Goal: Use online tool/utility: Utilize a website feature to perform a specific function

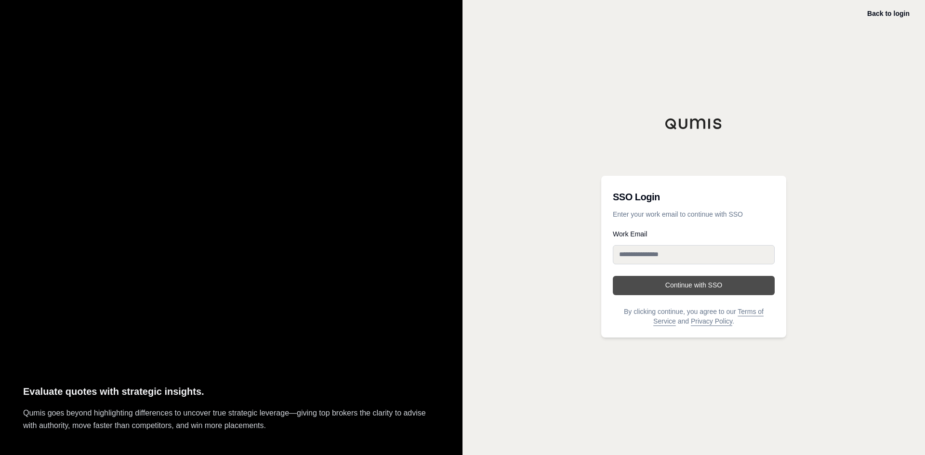
click at [699, 289] on button "Continue with SSO" at bounding box center [694, 285] width 162 height 19
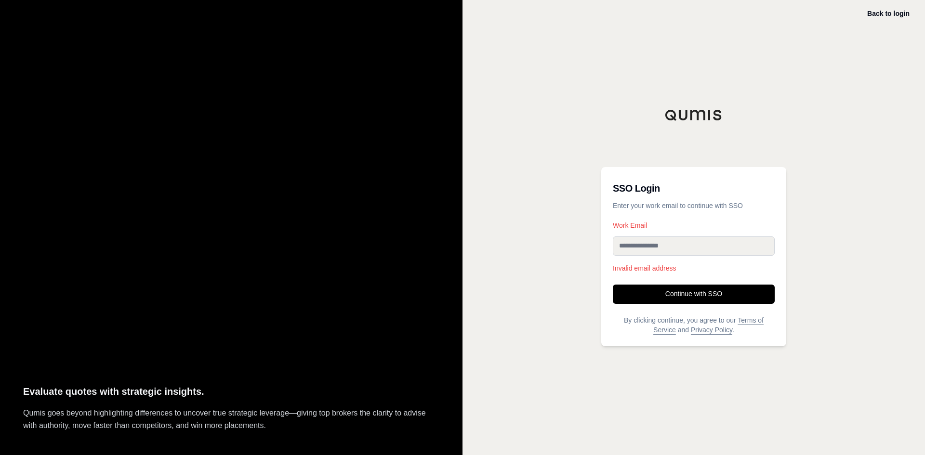
click at [631, 245] on input "Work Email" at bounding box center [694, 245] width 162 height 19
type input "**********"
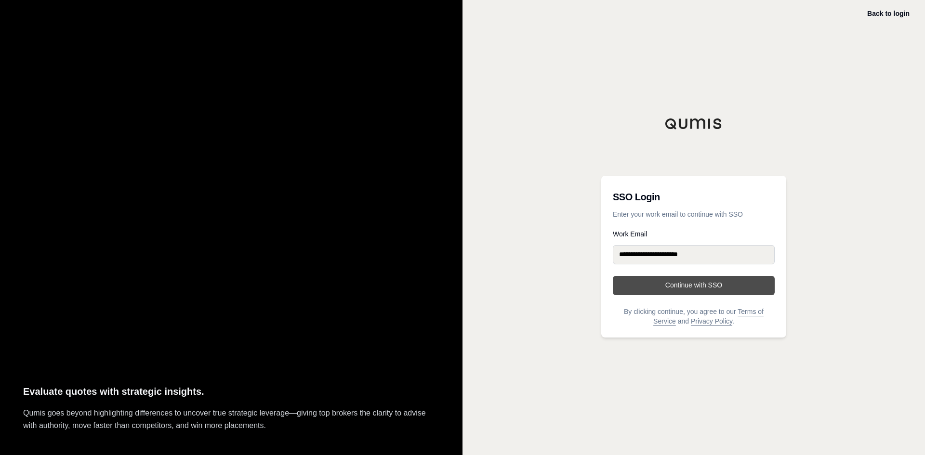
click at [696, 286] on button "Continue with SSO" at bounding box center [694, 285] width 162 height 19
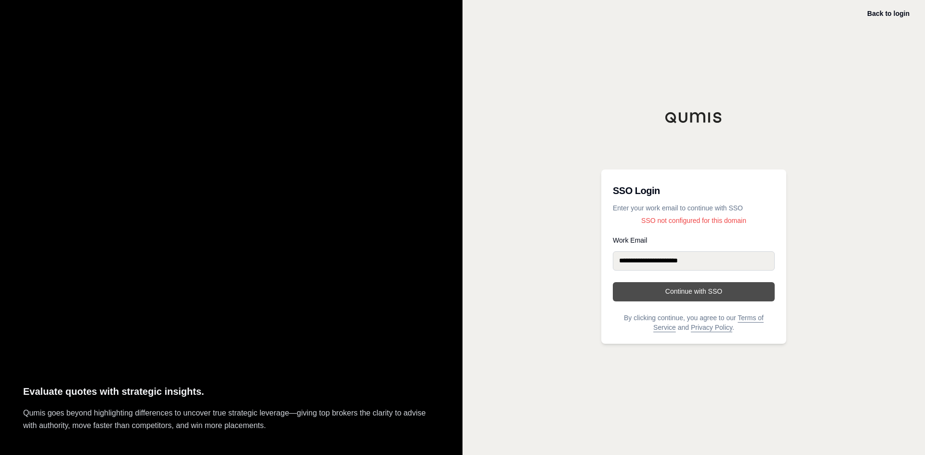
click at [702, 290] on button "Continue with SSO" at bounding box center [694, 291] width 162 height 19
click at [722, 257] on input "**********" at bounding box center [694, 260] width 162 height 19
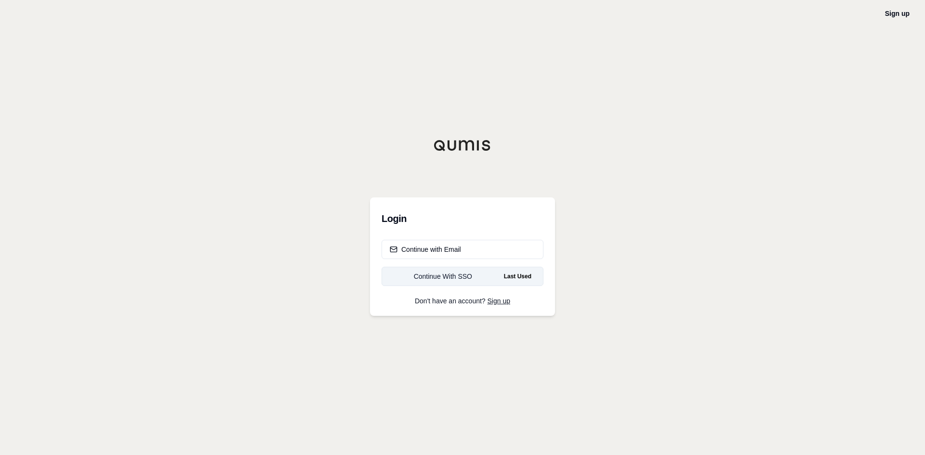
click at [464, 276] on div "Continue With SSO" at bounding box center [443, 277] width 106 height 10
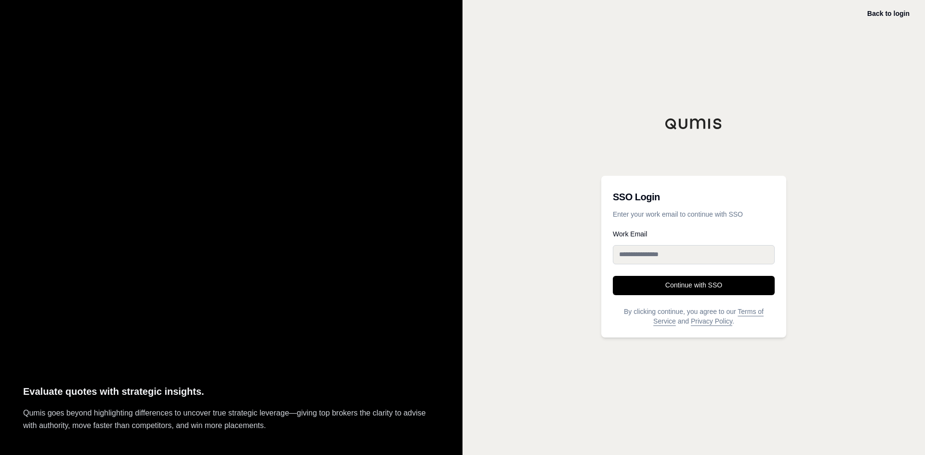
click at [646, 254] on input "Work Email" at bounding box center [694, 254] width 162 height 19
type input "**********"
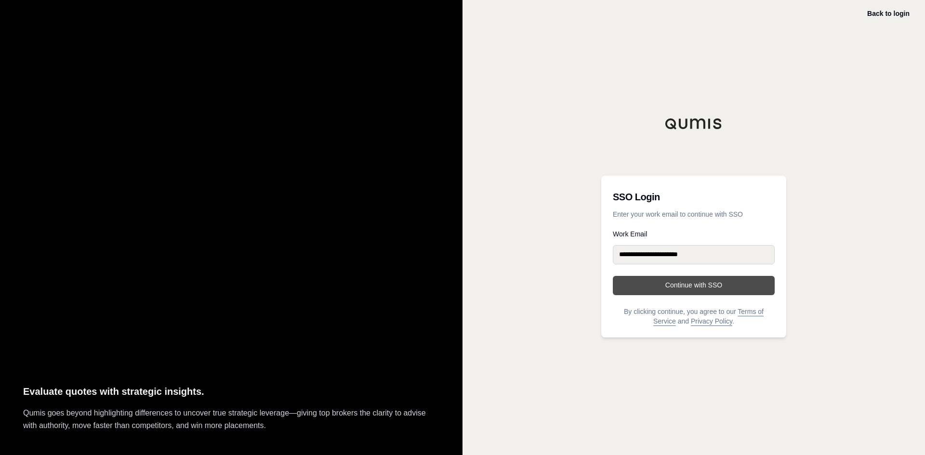
click at [660, 286] on button "Continue with SSO" at bounding box center [694, 285] width 162 height 19
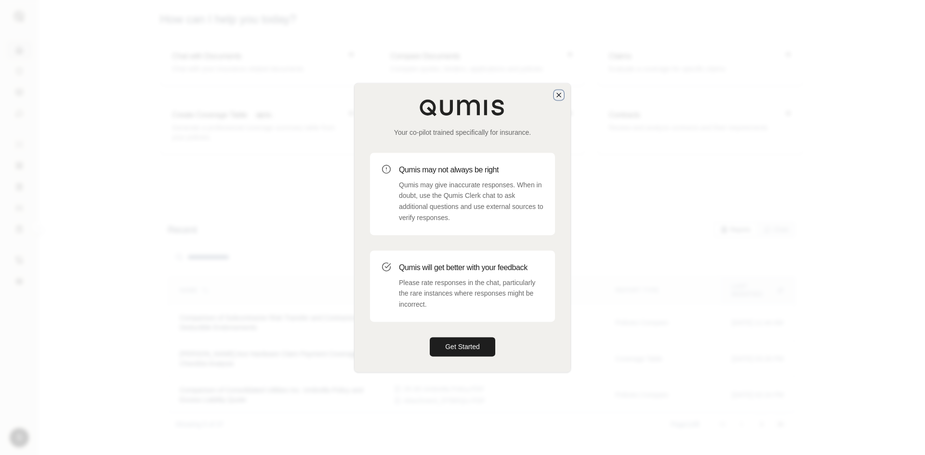
click at [558, 96] on icon "button" at bounding box center [559, 95] width 4 height 4
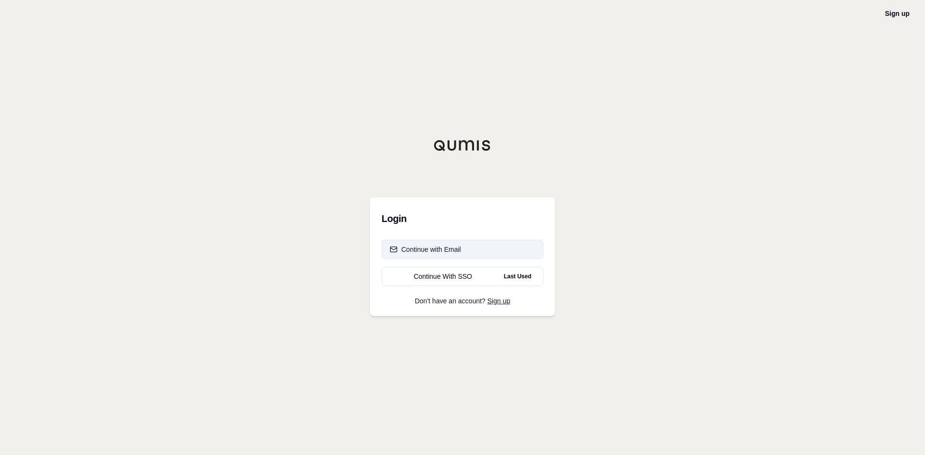
click at [436, 243] on button "Continue with Email" at bounding box center [462, 249] width 162 height 19
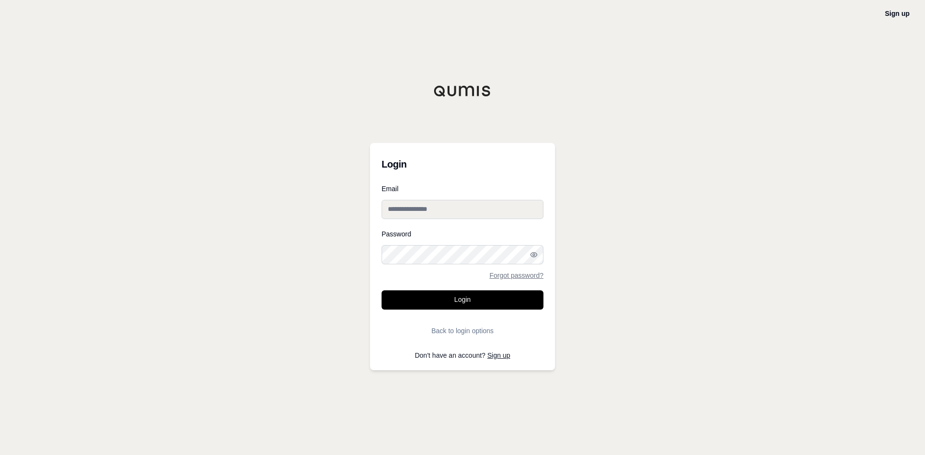
type input "**********"
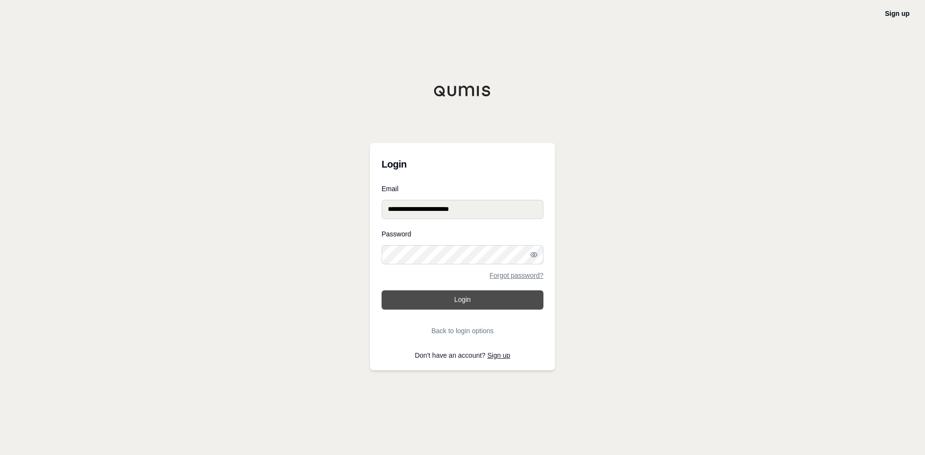
click at [458, 300] on button "Login" at bounding box center [462, 299] width 162 height 19
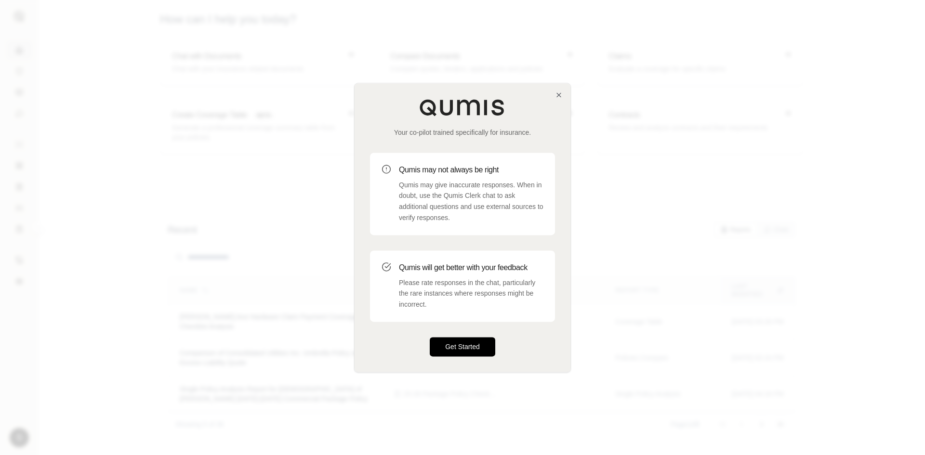
click at [471, 350] on button "Get Started" at bounding box center [463, 346] width 66 height 19
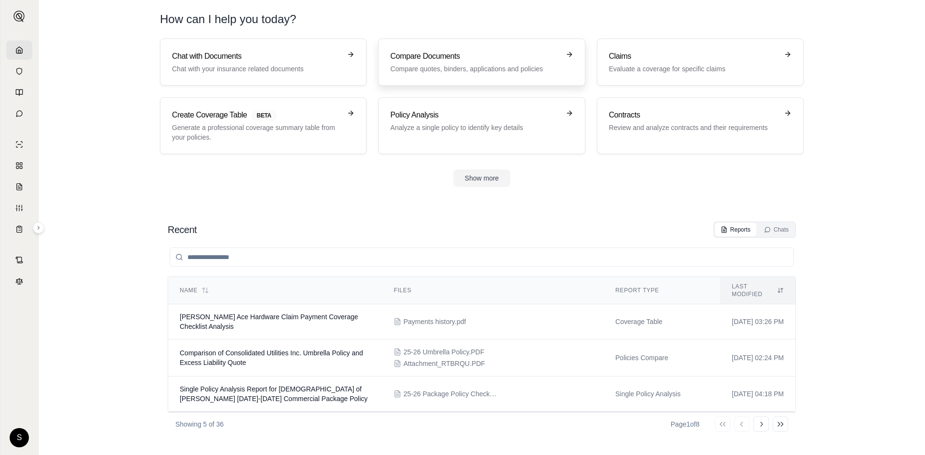
click at [494, 69] on p "Compare quotes, binders, applications and policies" at bounding box center [474, 69] width 169 height 10
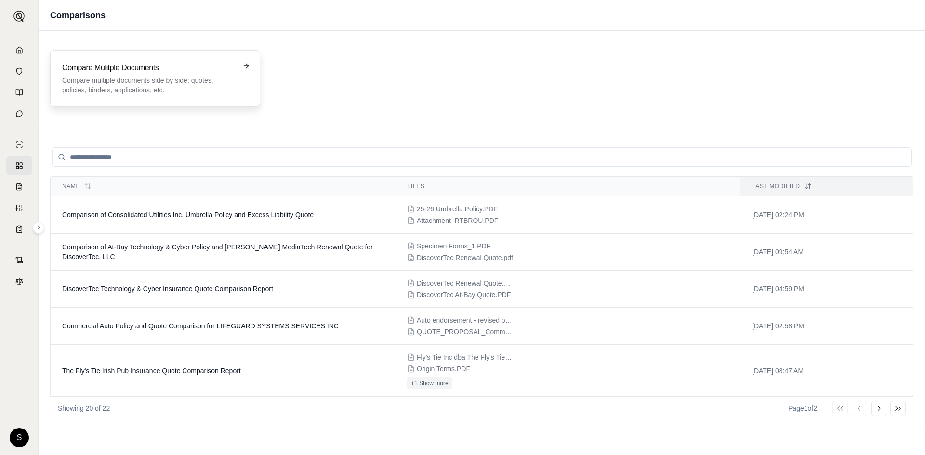
click at [237, 72] on div "Compare Mulitple Documents Compare multiple documents side by side: quotes, pol…" at bounding box center [155, 78] width 186 height 33
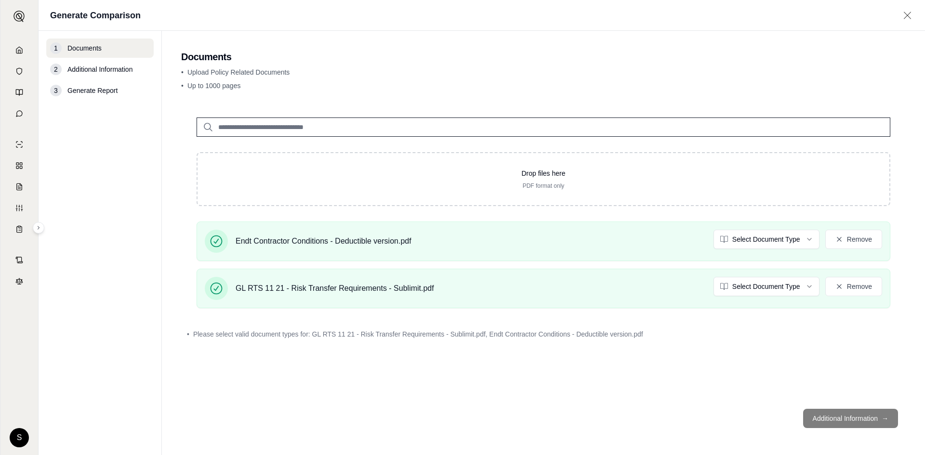
click at [822, 420] on footer "Additional Information →" at bounding box center [543, 418] width 724 height 35
click at [827, 420] on footer "Additional Information →" at bounding box center [543, 418] width 724 height 35
click at [878, 416] on footer "Additional Information →" at bounding box center [543, 418] width 724 height 35
click at [90, 95] on div "3 Generate Report" at bounding box center [99, 90] width 107 height 19
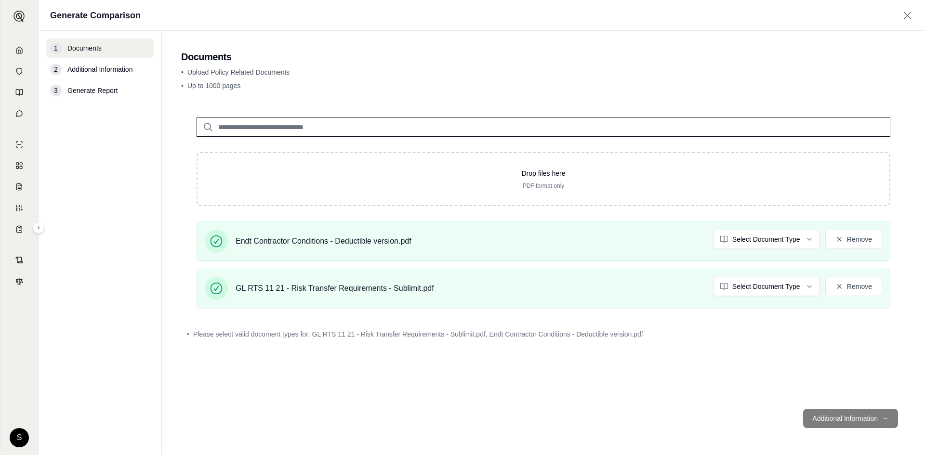
click at [831, 416] on footer "Additional Information →" at bounding box center [543, 418] width 724 height 35
click at [107, 92] on span "Generate Report" at bounding box center [92, 91] width 50 height 10
click at [55, 93] on div "3" at bounding box center [56, 91] width 12 height 12
click at [832, 416] on footer "Additional Information →" at bounding box center [543, 418] width 724 height 35
click at [17, 51] on icon at bounding box center [19, 50] width 8 height 8
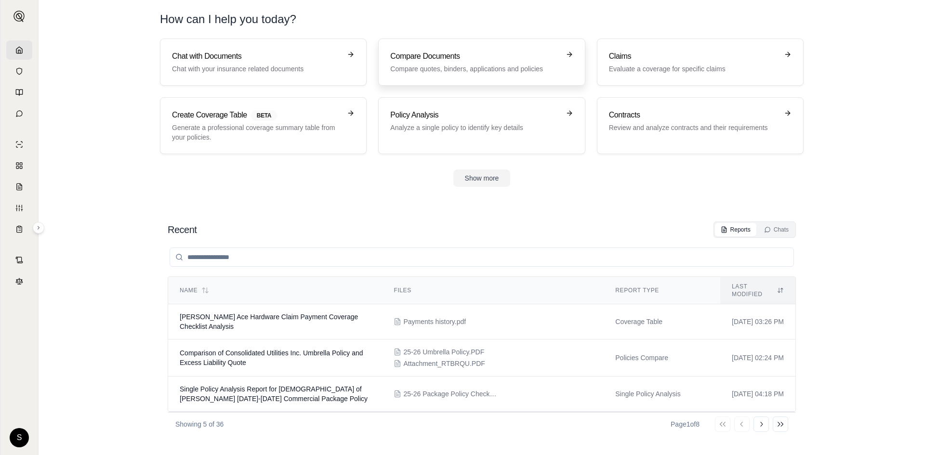
click at [568, 61] on div "Compare Documents Compare quotes, binders, applications and policies" at bounding box center [481, 62] width 183 height 23
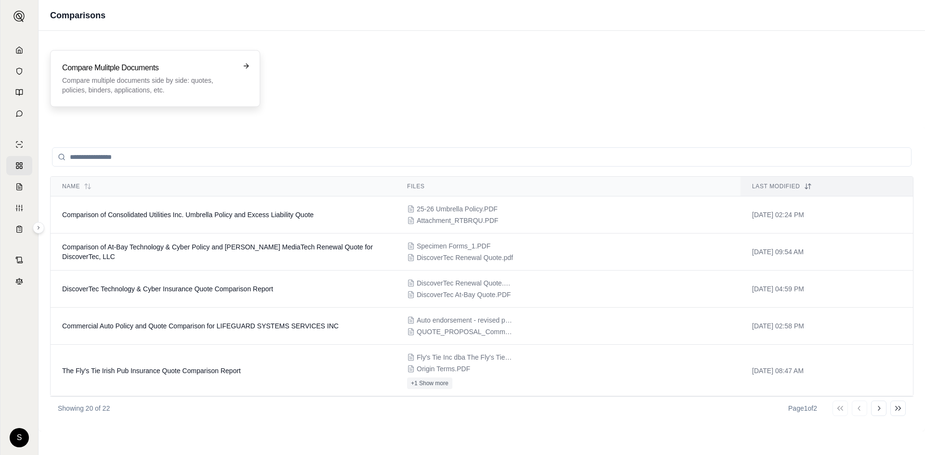
click at [209, 78] on p "Compare multiple documents side by side: quotes, policies, binders, application…" at bounding box center [148, 85] width 172 height 19
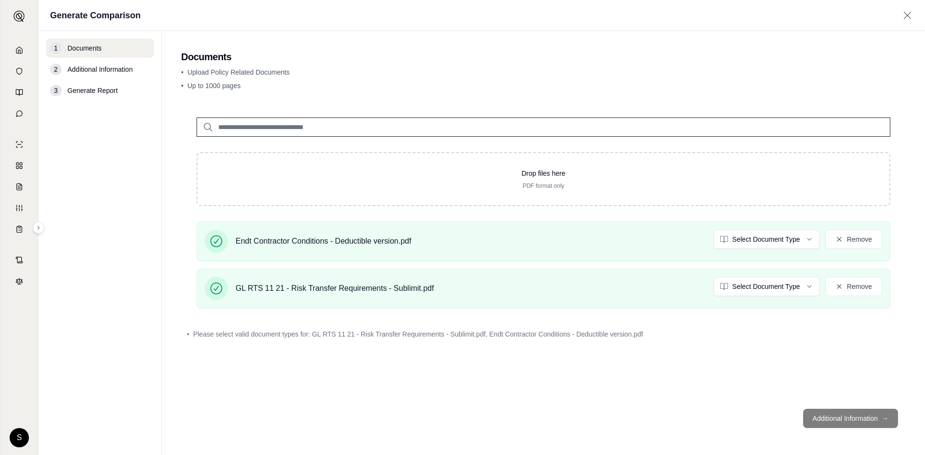
click at [834, 418] on footer "Additional Information →" at bounding box center [543, 418] width 724 height 35
click at [886, 416] on footer "Additional Information →" at bounding box center [543, 418] width 724 height 35
click at [858, 416] on footer "Additional Information →" at bounding box center [543, 418] width 724 height 35
click at [111, 74] on span "Additional Information" at bounding box center [99, 70] width 65 height 10
click at [109, 68] on span "Additional Information" at bounding box center [99, 70] width 65 height 10
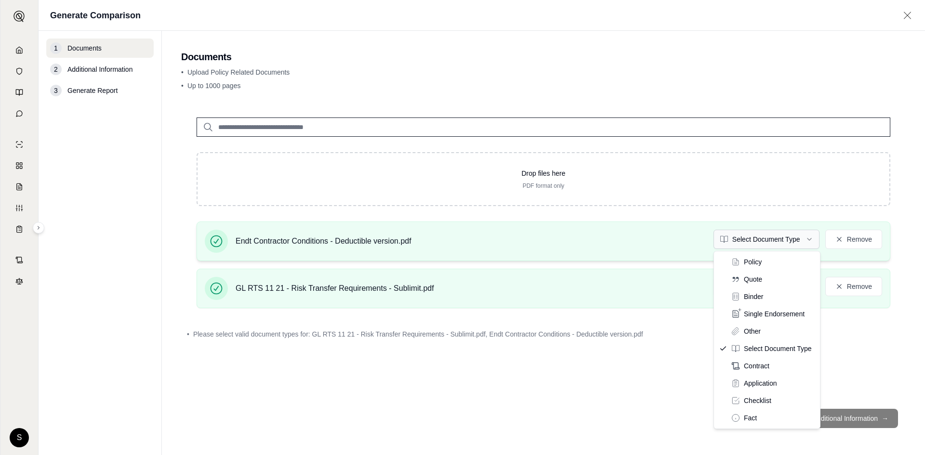
click at [809, 240] on html "S Generate Comparison 1 Documents 2 Additional Information 3 Generate Report Do…" at bounding box center [462, 227] width 925 height 455
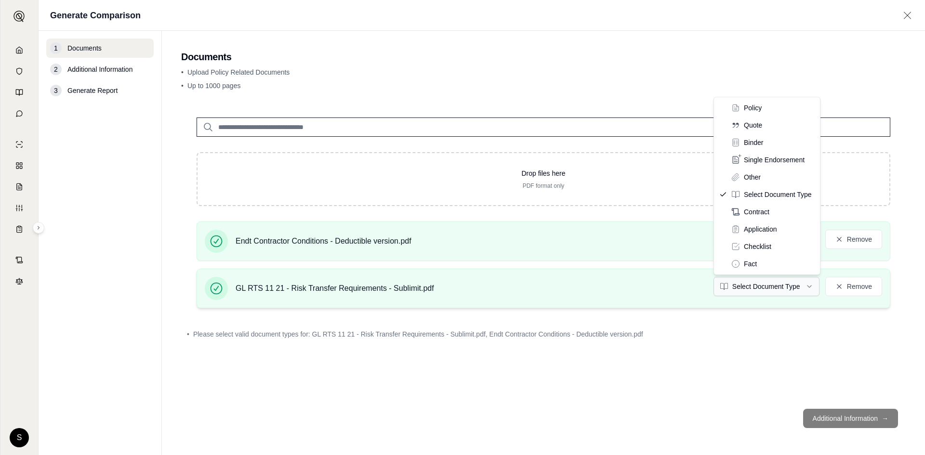
click at [810, 289] on html "S Generate Comparison 1 Documents 2 Additional Information 3 Generate Report Do…" at bounding box center [462, 227] width 925 height 455
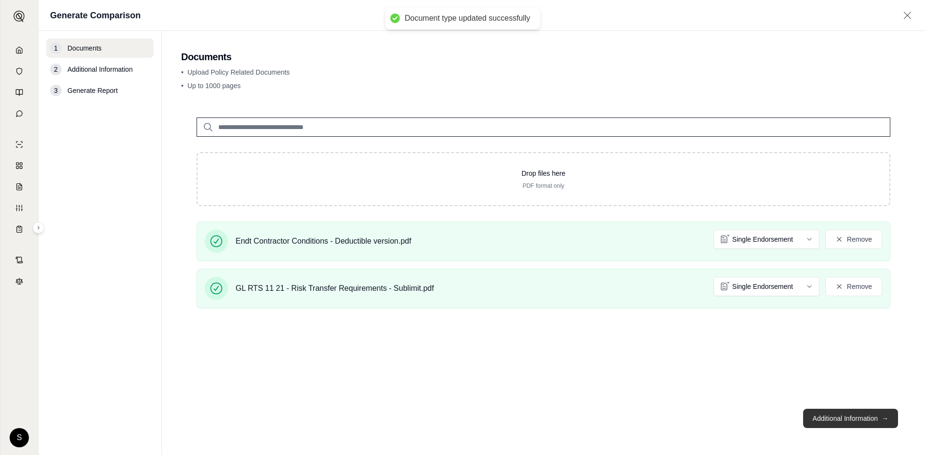
click at [837, 419] on button "Additional Information →" at bounding box center [850, 418] width 95 height 19
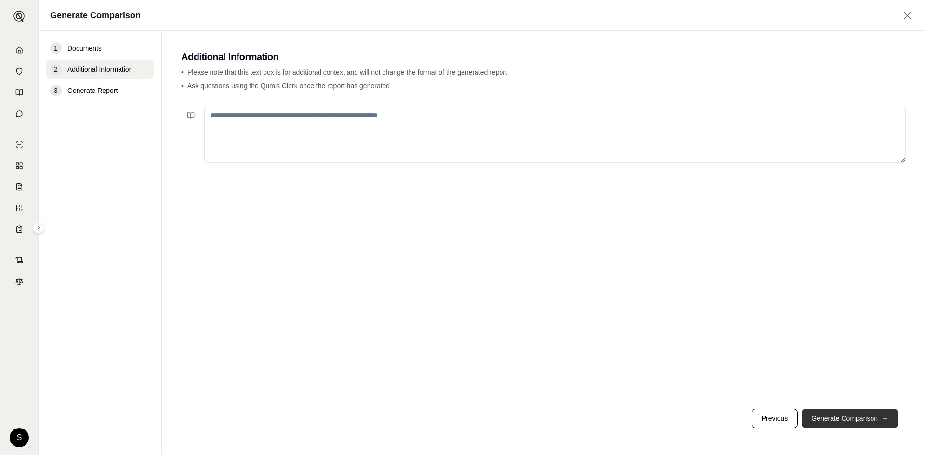
click at [837, 419] on button "Generate Comparison →" at bounding box center [849, 418] width 96 height 19
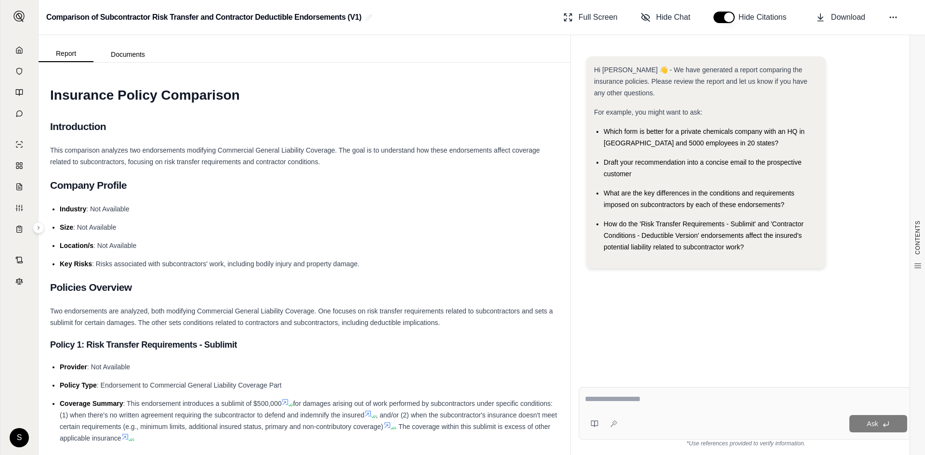
scroll to position [209, 0]
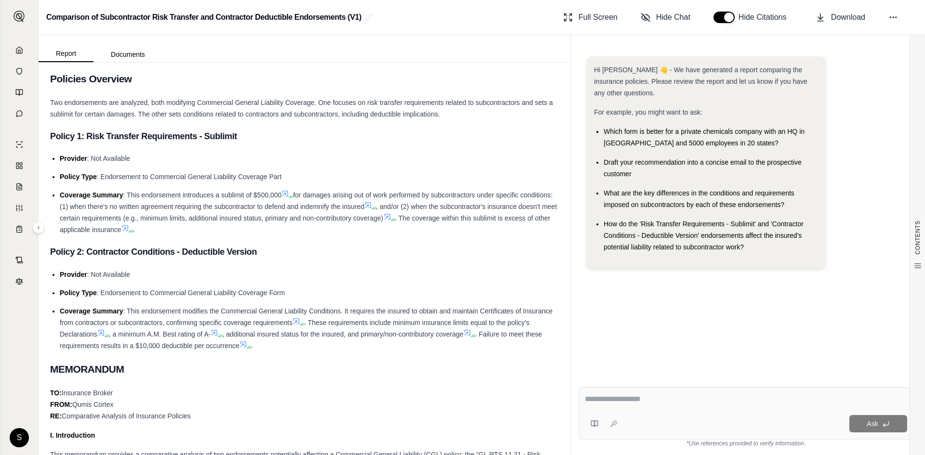
click at [608, 403] on textarea at bounding box center [746, 399] width 322 height 12
drag, startPoint x: 672, startPoint y: 400, endPoint x: 699, endPoint y: 399, distance: 27.0
click at [672, 400] on textarea "**********" at bounding box center [746, 399] width 322 height 12
click at [778, 398] on textarea "**********" at bounding box center [746, 399] width 322 height 12
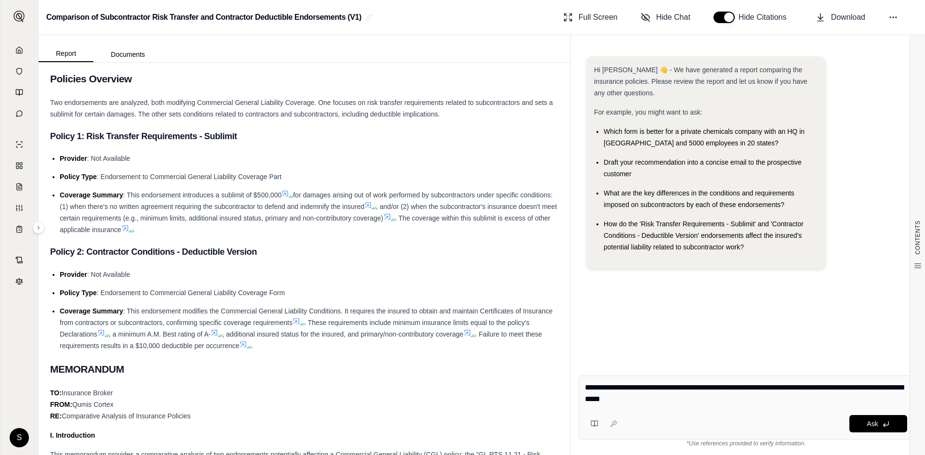
type textarea "**********"
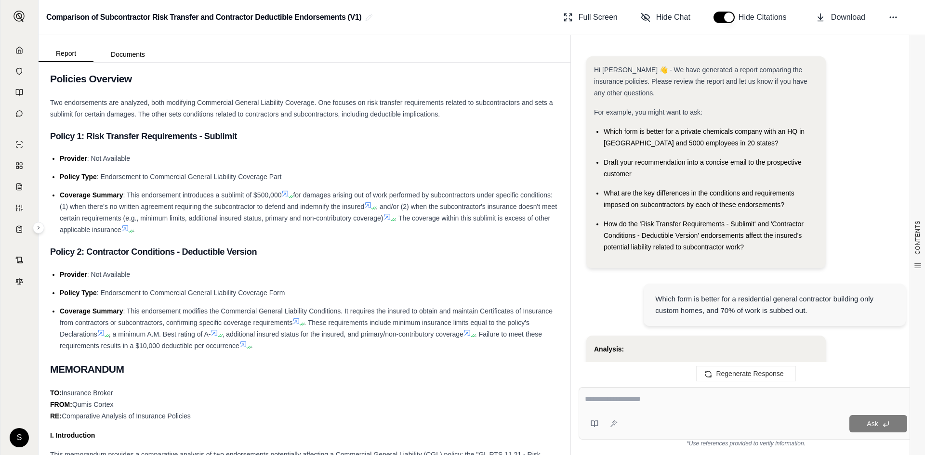
scroll to position [1072, 0]
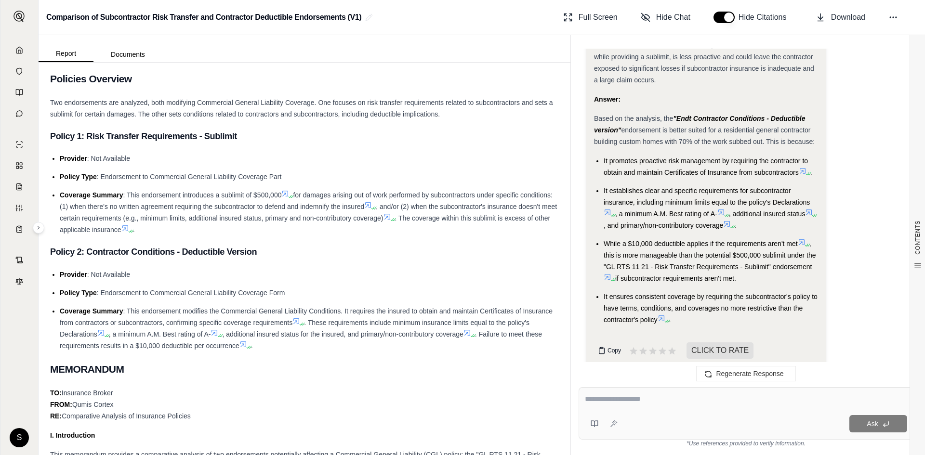
click at [606, 341] on button "Copy" at bounding box center [609, 350] width 31 height 19
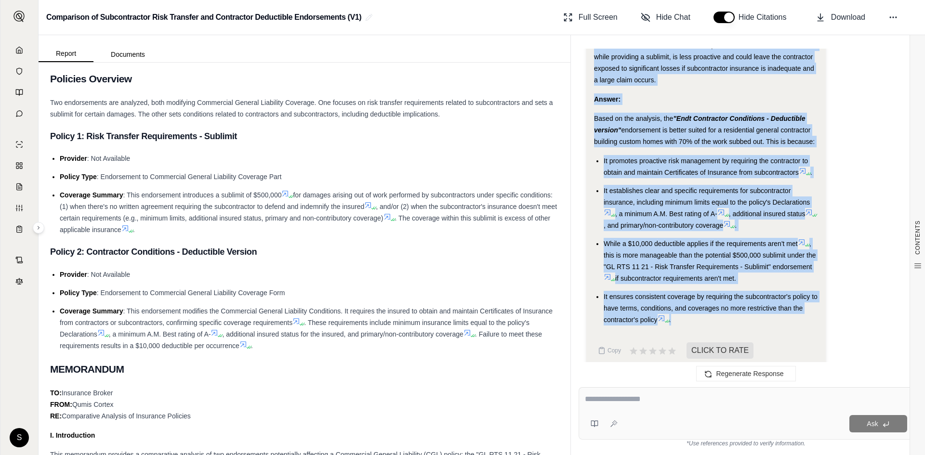
drag, startPoint x: 595, startPoint y: 136, endPoint x: 676, endPoint y: 310, distance: 191.5
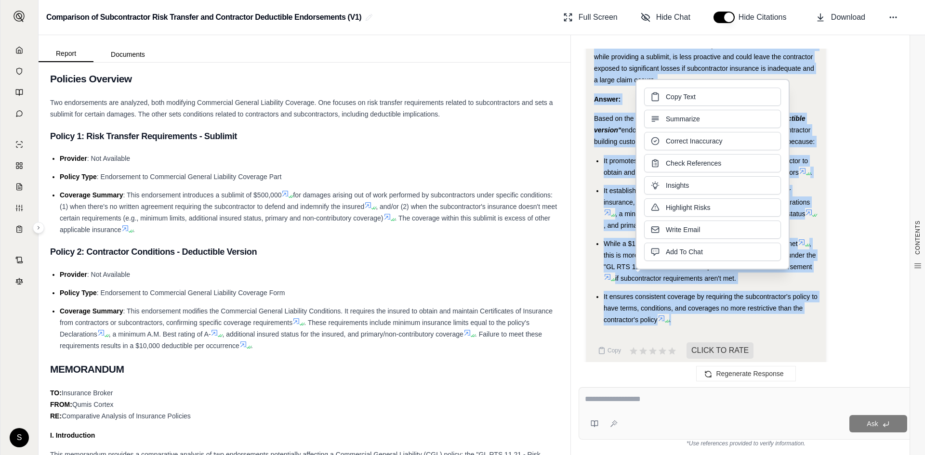
copy div "Analysis: Okay, I need to determine which of the two endorsements, "GL RTS 11 2…"
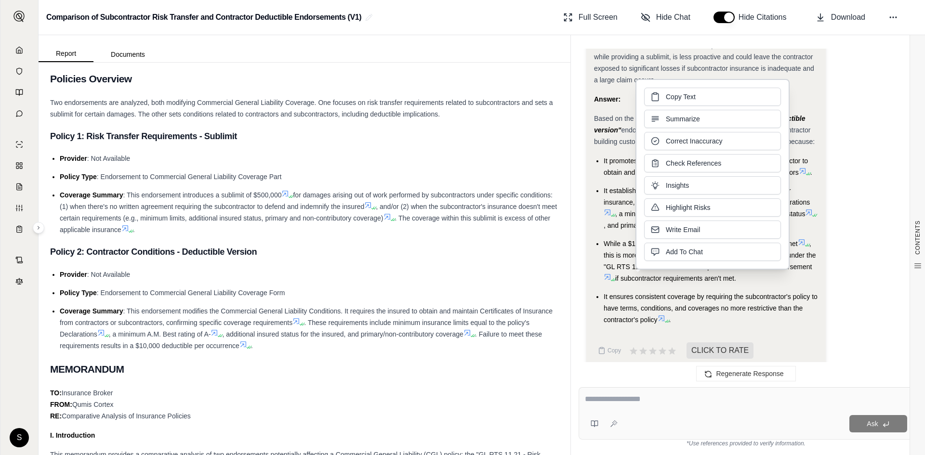
click at [586, 398] on textarea at bounding box center [746, 399] width 322 height 12
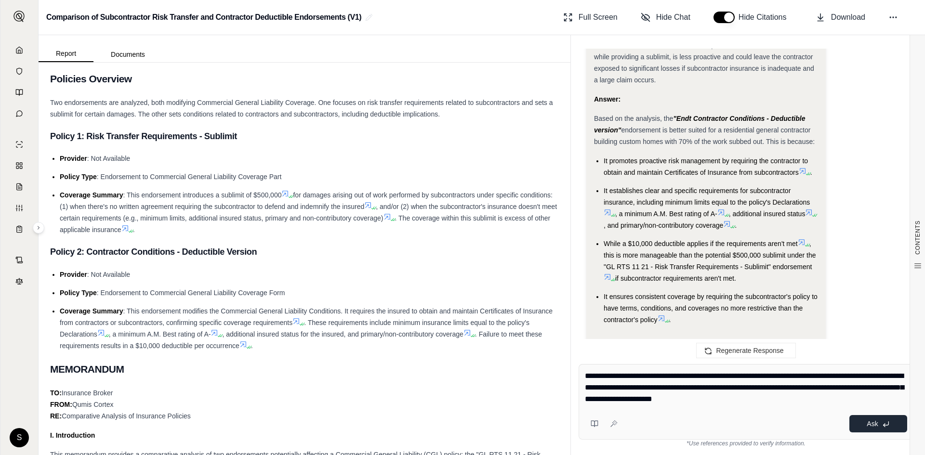
type textarea "**********"
click at [866, 429] on button "Ask" at bounding box center [878, 423] width 58 height 17
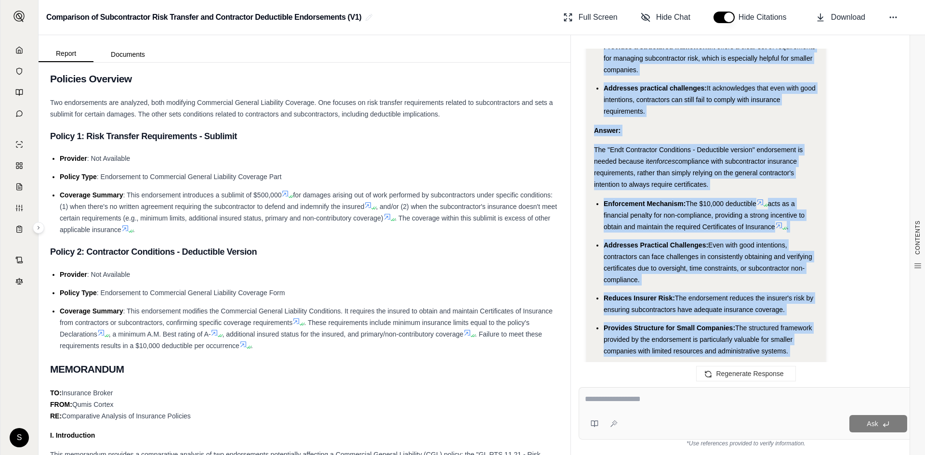
scroll to position [2586, 0]
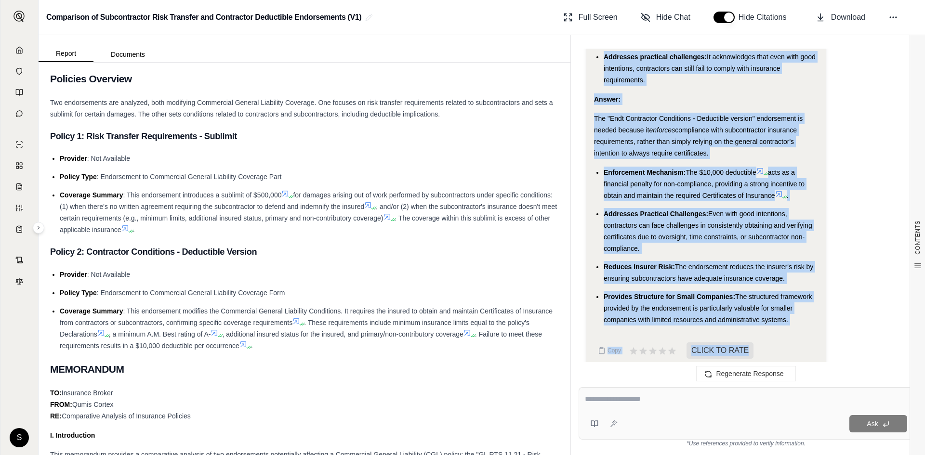
drag, startPoint x: 595, startPoint y: 162, endPoint x: 804, endPoint y: 318, distance: 260.6
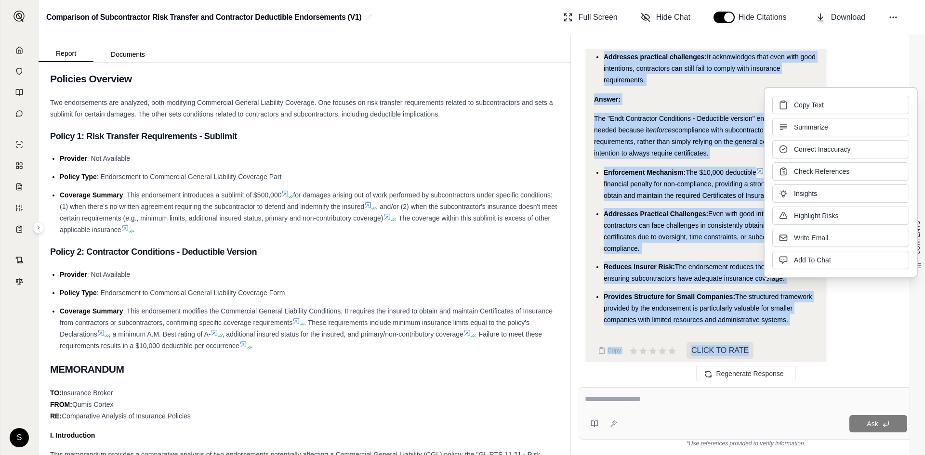
copy div "From the insurer's perspective, this endorsement reduces their risk. By ensurin…"
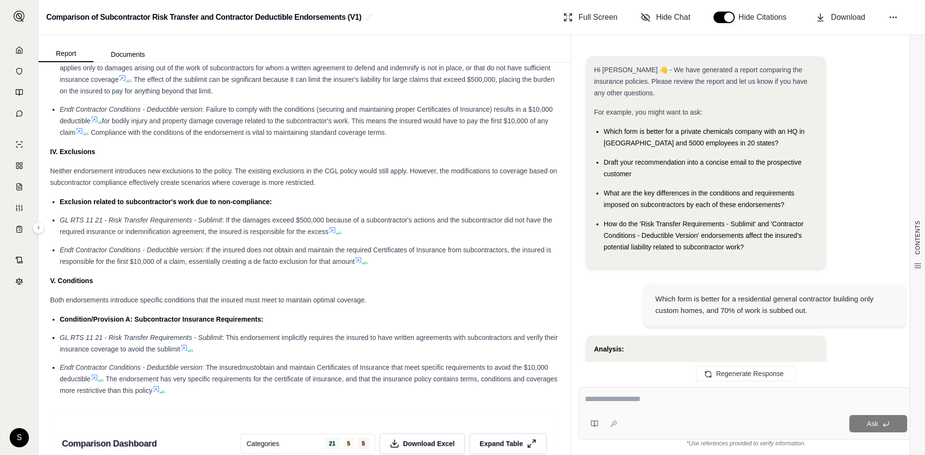
scroll to position [1044, 0]
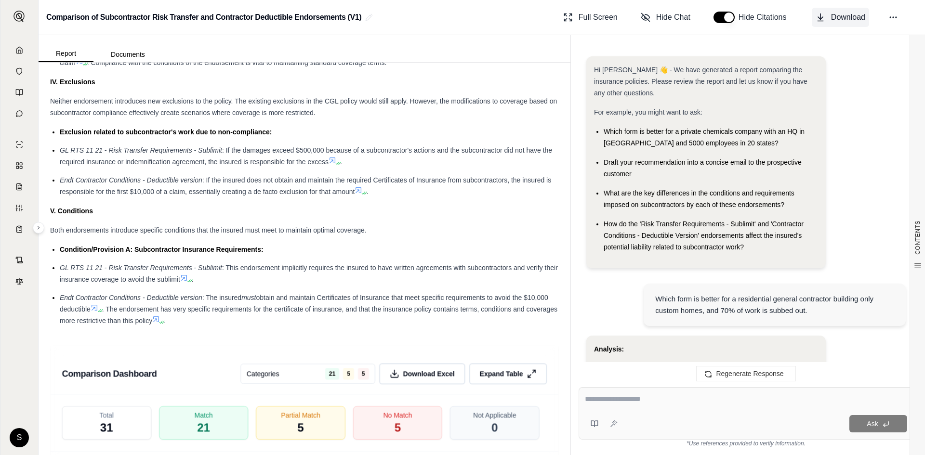
click at [838, 15] on span "Download" at bounding box center [848, 18] width 34 height 12
